Goal: Book appointment/travel/reservation

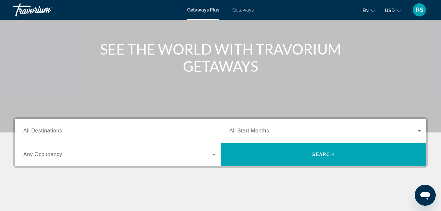
scroll to position [99, 0]
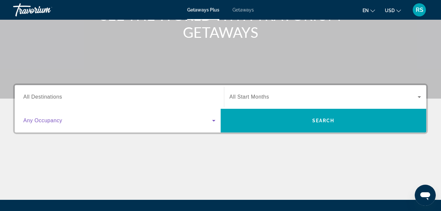
click at [216, 121] on icon "Search widget" at bounding box center [214, 121] width 8 height 8
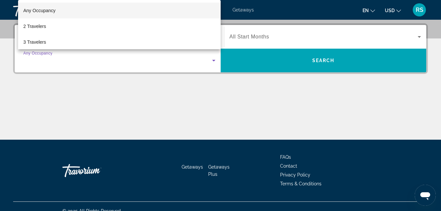
scroll to position [161, 0]
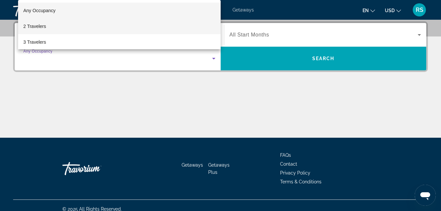
click at [42, 27] on span "2 Travelers" at bounding box center [34, 26] width 23 height 8
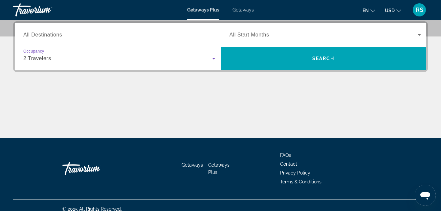
click at [391, 33] on span "Search widget" at bounding box center [324, 35] width 189 height 8
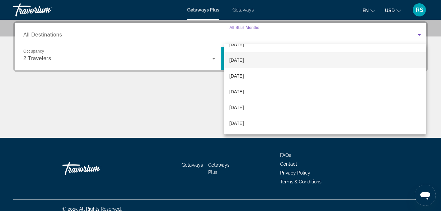
scroll to position [131, 0]
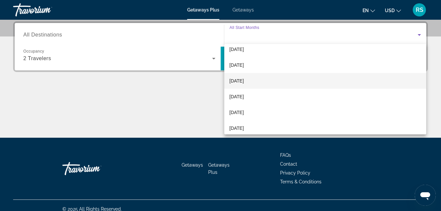
click at [251, 80] on mat-option "[DATE]" at bounding box center [325, 81] width 202 height 16
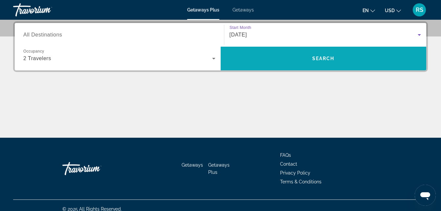
click at [285, 55] on span "Search" at bounding box center [324, 59] width 206 height 16
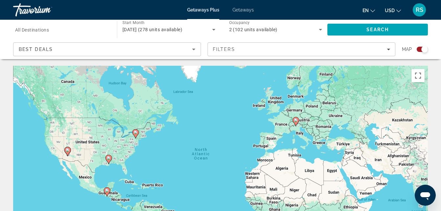
click at [132, 149] on div "To activate drag with keyboard, press Alt + Enter. Once in keyboard drag state,…" at bounding box center [220, 164] width 415 height 197
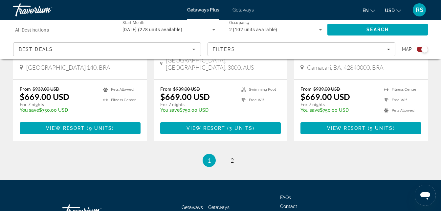
scroll to position [1125, 0]
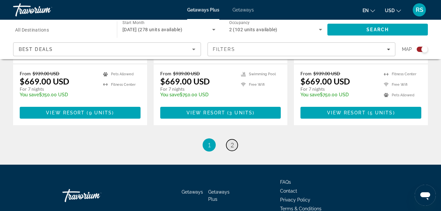
click at [233, 141] on span "2" at bounding box center [232, 144] width 3 height 7
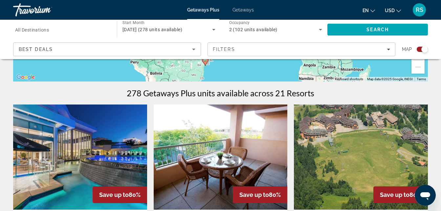
scroll to position [184, 0]
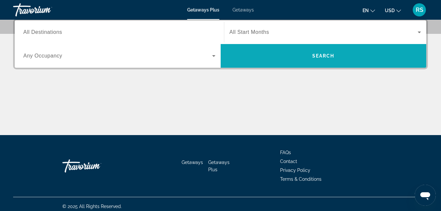
scroll to position [168, 0]
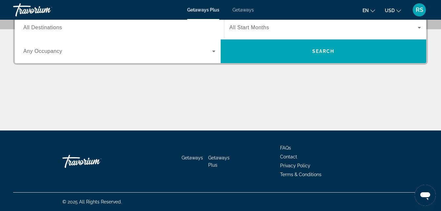
click at [218, 158] on span "Getaways Plus" at bounding box center [218, 161] width 21 height 12
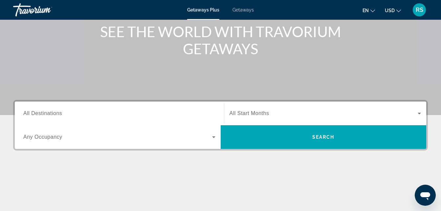
scroll to position [99, 0]
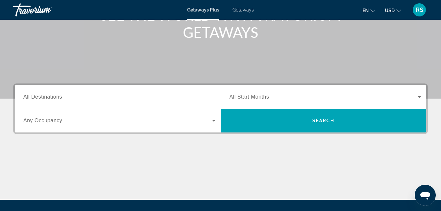
click at [74, 119] on span "Search widget" at bounding box center [117, 121] width 189 height 8
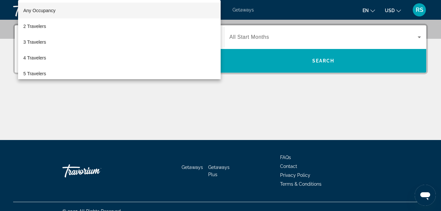
scroll to position [161, 0]
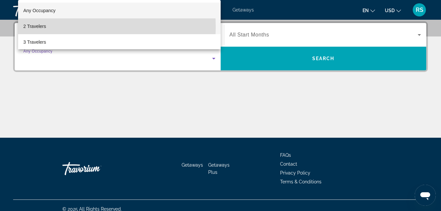
click at [56, 27] on mat-option "2 Travelers" at bounding box center [119, 26] width 203 height 16
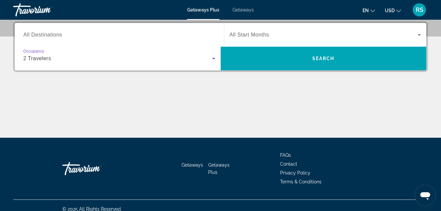
click at [396, 36] on span "Search widget" at bounding box center [324, 35] width 189 height 8
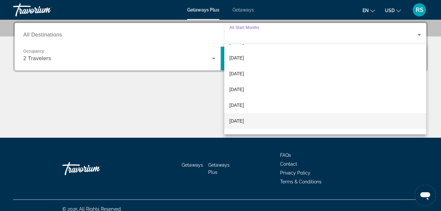
scroll to position [131, 0]
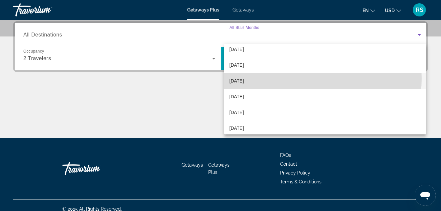
click at [286, 79] on mat-option "[DATE]" at bounding box center [325, 81] width 202 height 16
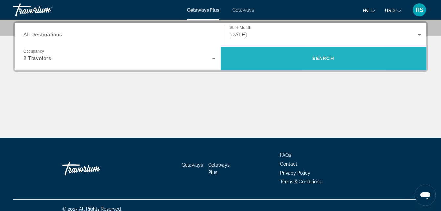
click at [323, 57] on span "Search" at bounding box center [323, 58] width 22 height 5
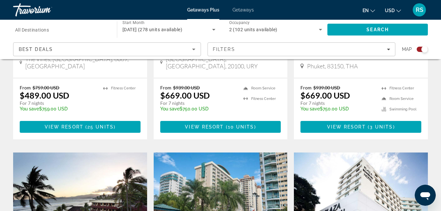
scroll to position [493, 0]
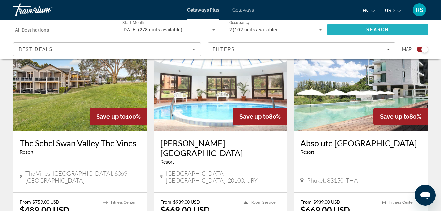
click at [337, 28] on span "Search" at bounding box center [377, 30] width 100 height 16
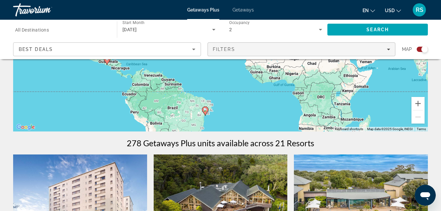
scroll to position [0, 0]
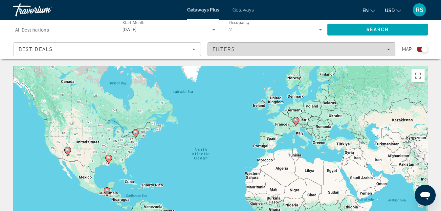
click at [389, 50] on icon "Filters" at bounding box center [388, 50] width 3 height 2
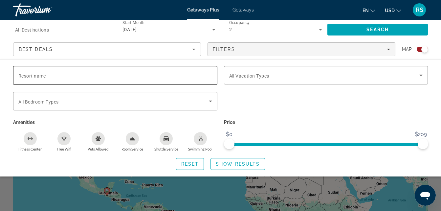
click at [21, 81] on div "Search widget" at bounding box center [115, 75] width 194 height 19
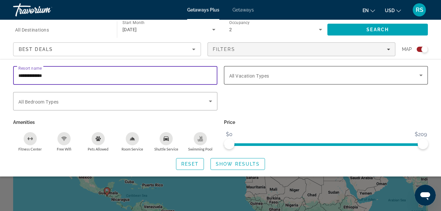
type input "**********"
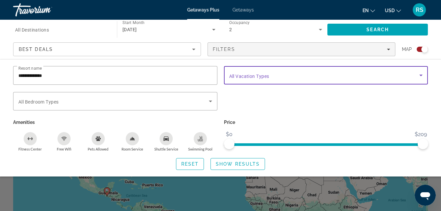
click at [421, 74] on icon "Search widget" at bounding box center [421, 75] width 8 height 8
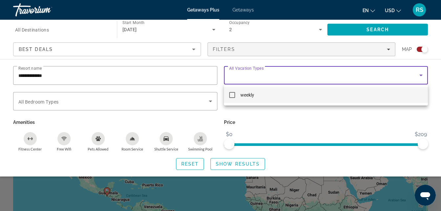
click at [243, 164] on div at bounding box center [220, 105] width 441 height 211
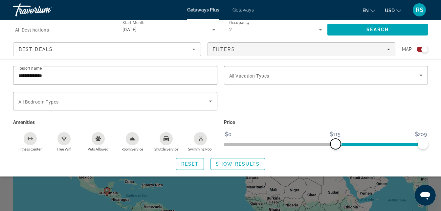
drag, startPoint x: 228, startPoint y: 145, endPoint x: 336, endPoint y: 144, distance: 108.1
click at [336, 144] on span "ngx-slider" at bounding box center [335, 144] width 11 height 11
click at [229, 163] on span "Show Results" at bounding box center [238, 163] width 44 height 5
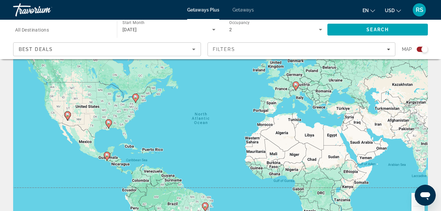
scroll to position [22, 0]
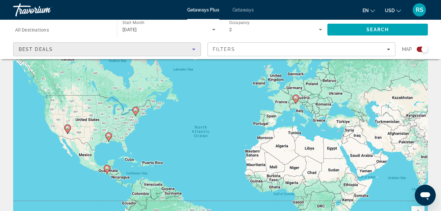
click at [193, 48] on icon "Sort by" at bounding box center [194, 49] width 8 height 8
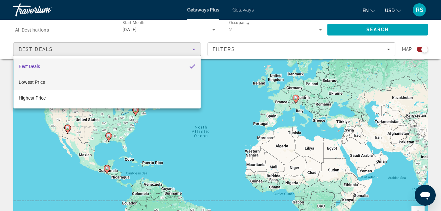
click at [77, 84] on mat-option "Lowest Price" at bounding box center [106, 82] width 187 height 16
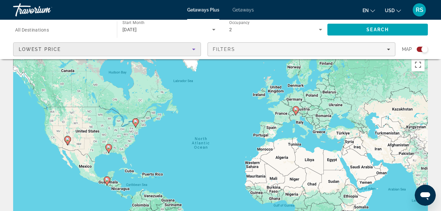
scroll to position [0, 0]
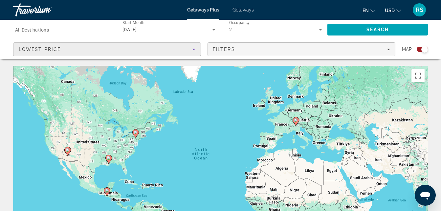
click at [388, 48] on icon "Filters" at bounding box center [388, 49] width 3 height 3
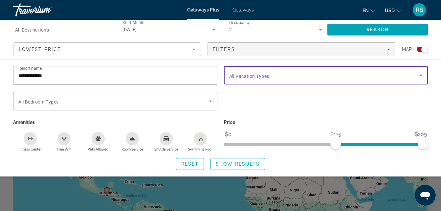
click at [421, 76] on icon "Search widget" at bounding box center [420, 76] width 3 height 2
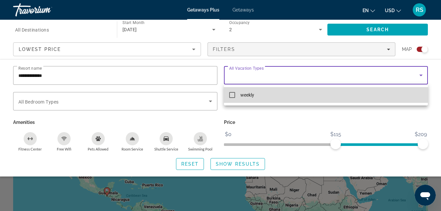
click at [231, 96] on mat-pseudo-checkbox at bounding box center [232, 95] width 6 height 6
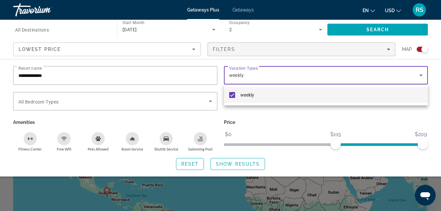
click at [207, 98] on div at bounding box center [220, 105] width 441 height 211
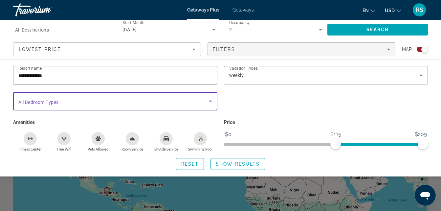
click at [211, 100] on icon "Search widget" at bounding box center [210, 101] width 3 height 2
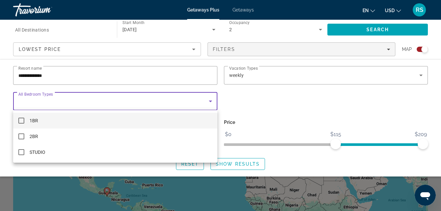
click at [20, 118] on mat-pseudo-checkbox at bounding box center [21, 121] width 6 height 6
click at [226, 163] on div at bounding box center [220, 105] width 441 height 211
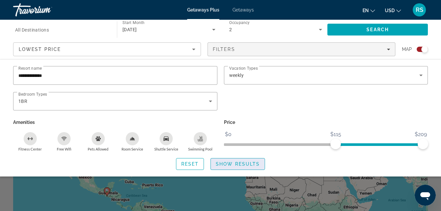
click at [229, 163] on span "Show Results" at bounding box center [238, 163] width 44 height 5
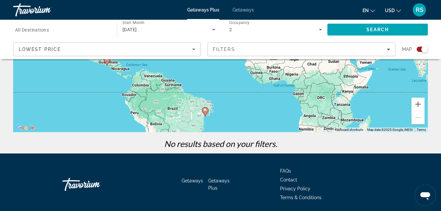
scroll to position [131, 0]
